Goal: Navigation & Orientation: Find specific page/section

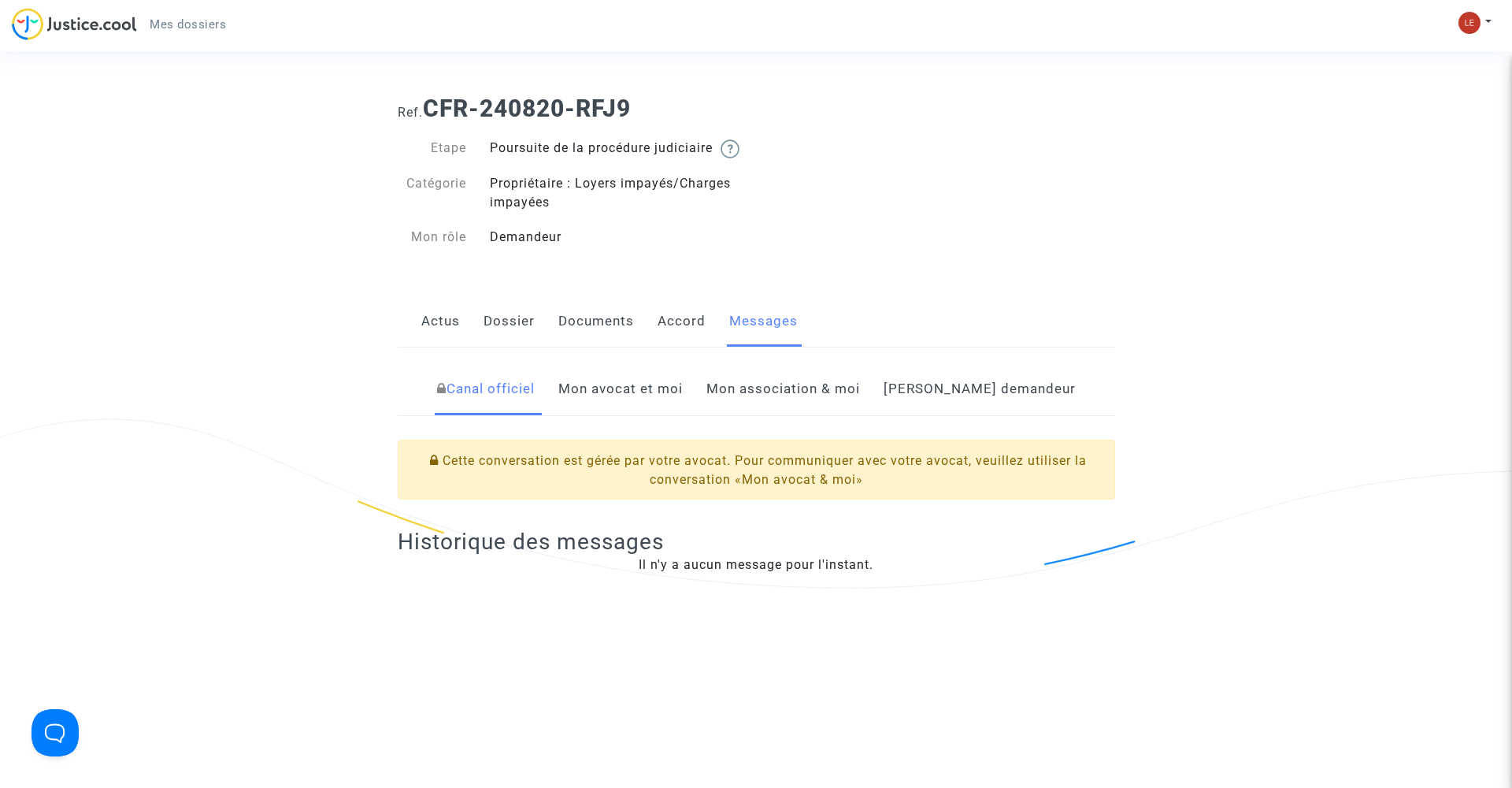
click at [670, 411] on link "Mon avocat et moi" at bounding box center [620, 389] width 124 height 52
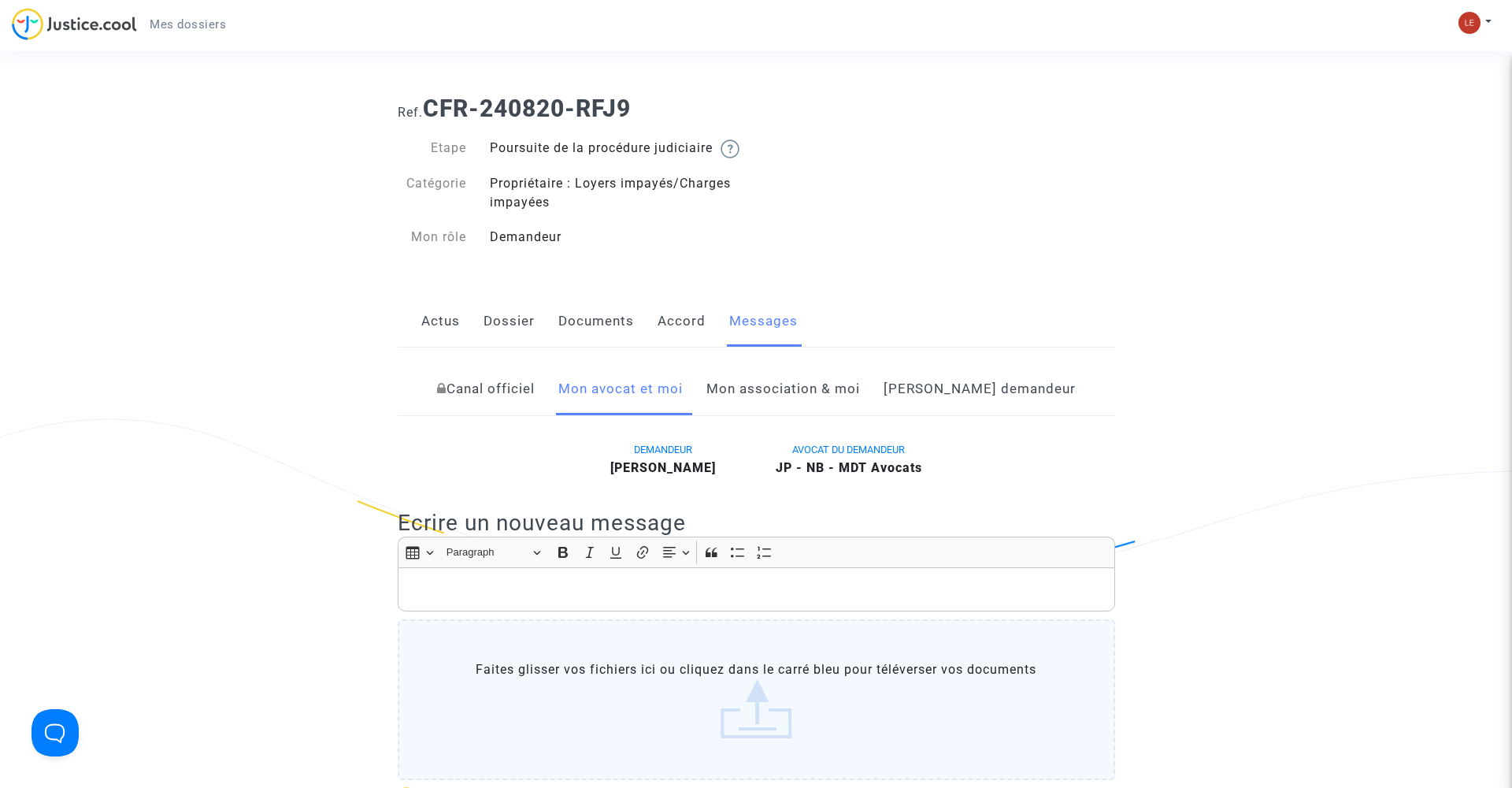
click at [856, 403] on link "Mon association & moi" at bounding box center [783, 389] width 154 height 52
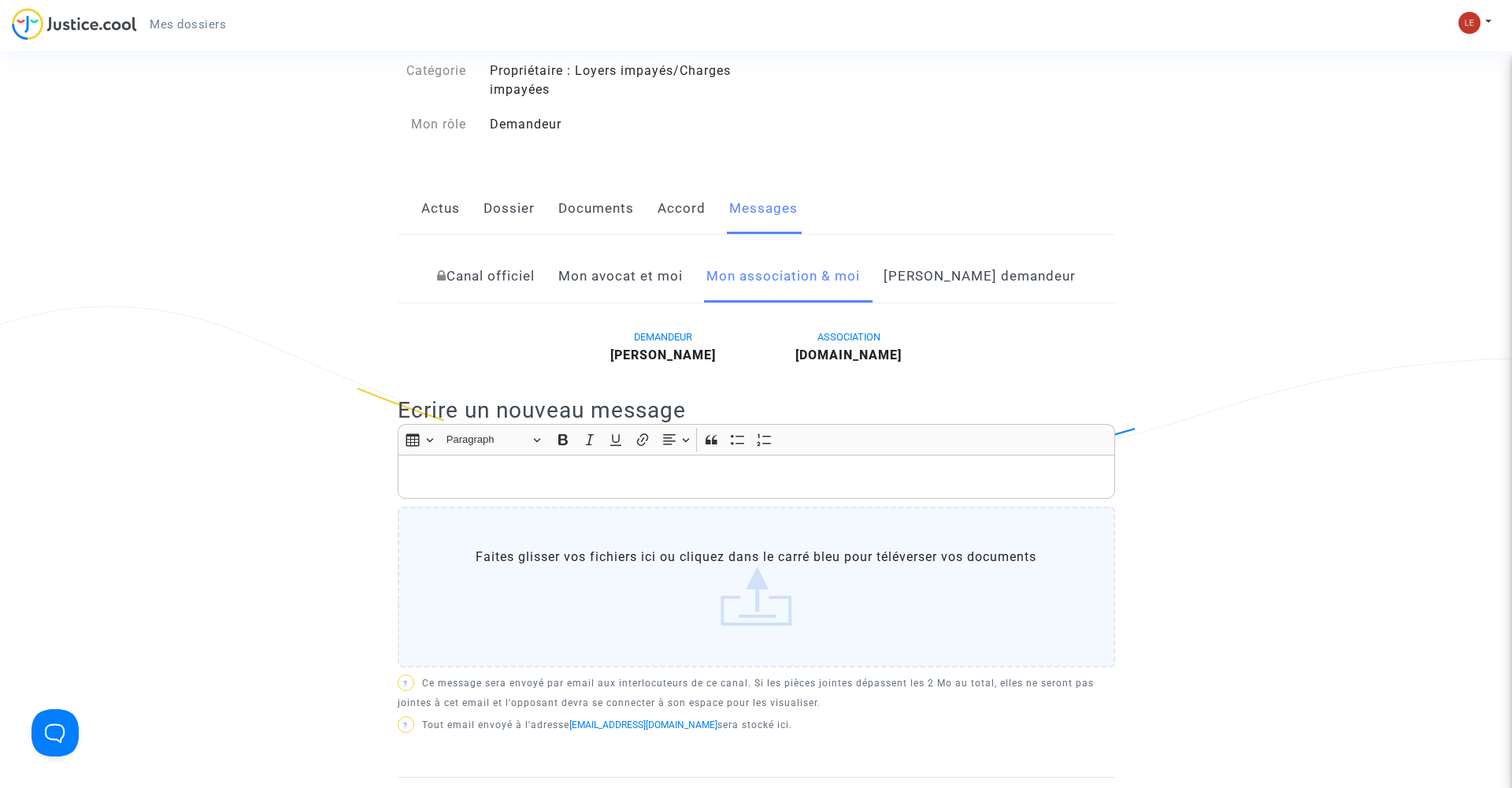
click at [1000, 295] on link "[PERSON_NAME] demandeur" at bounding box center [980, 276] width 192 height 52
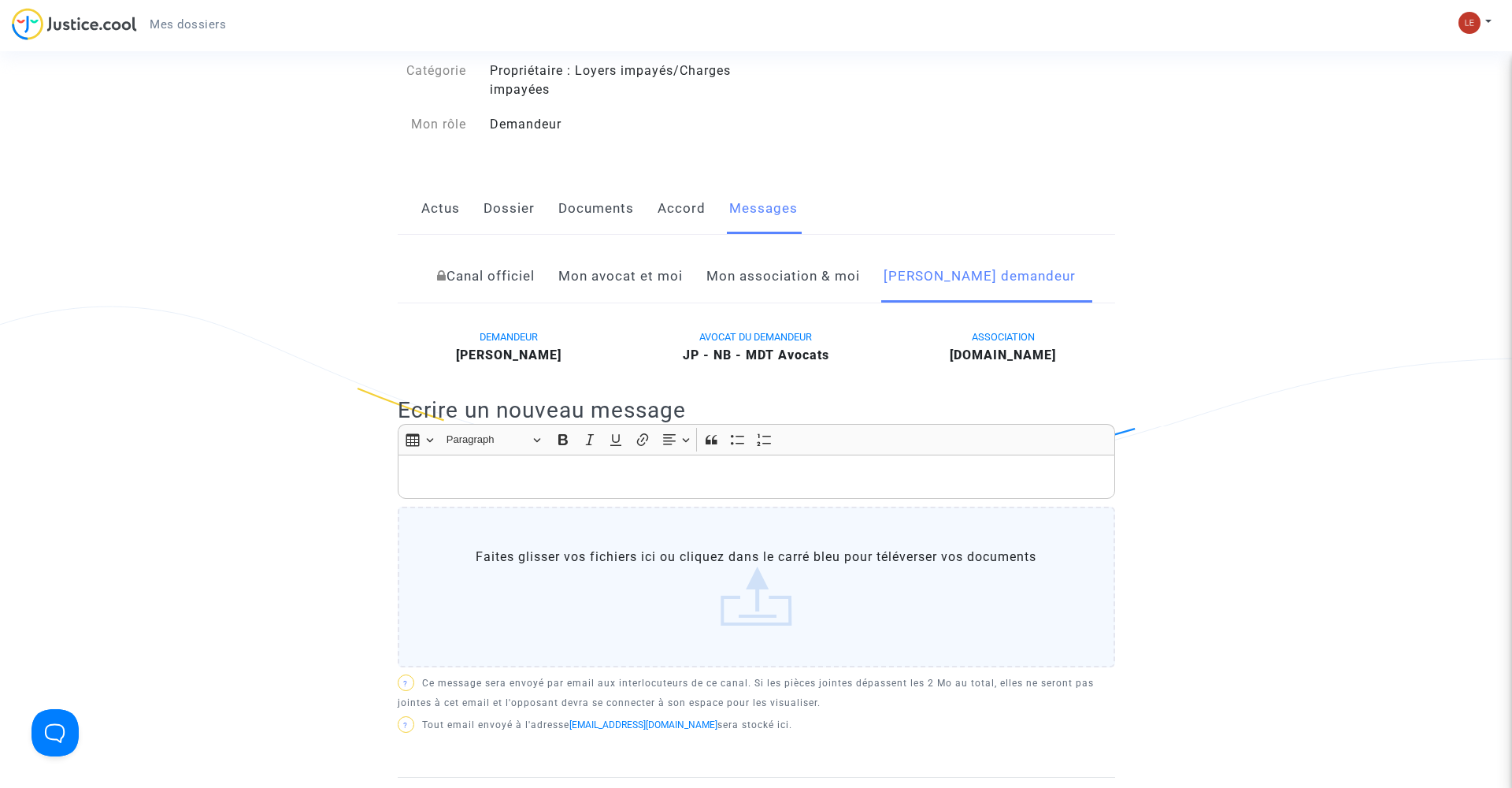
click at [845, 297] on link "Mon association & moi" at bounding box center [783, 276] width 154 height 52
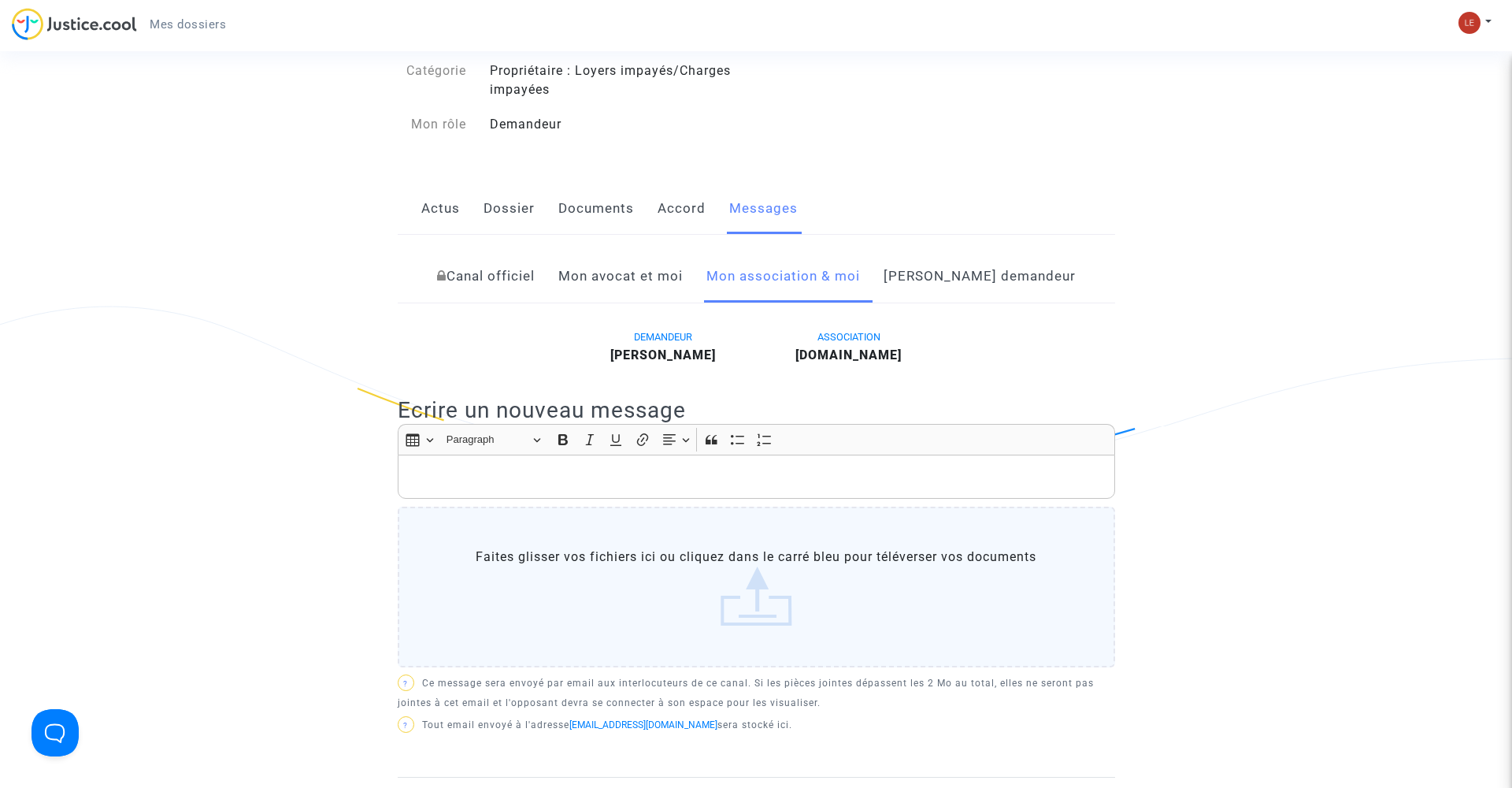
click at [585, 227] on link "Documents" at bounding box center [596, 209] width 76 height 52
